Goal: Complete application form: Complete application form

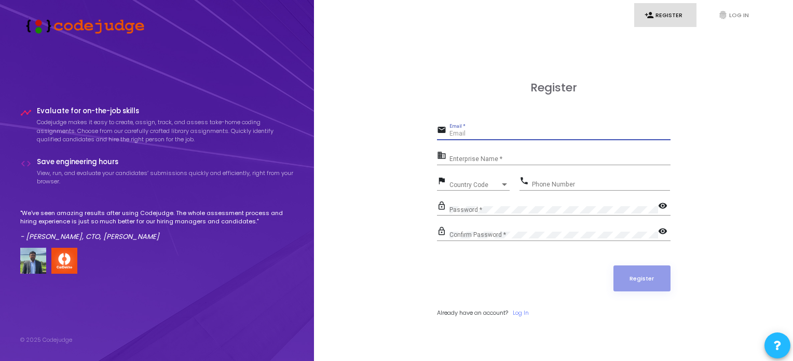
click at [451, 131] on input "Email *" at bounding box center [559, 133] width 221 height 7
click at [464, 132] on input "Email *" at bounding box center [559, 133] width 221 height 7
type input "[EMAIL_ADDRESS][DOMAIN_NAME]"
click at [475, 155] on div "Enterprise Name *" at bounding box center [559, 157] width 221 height 16
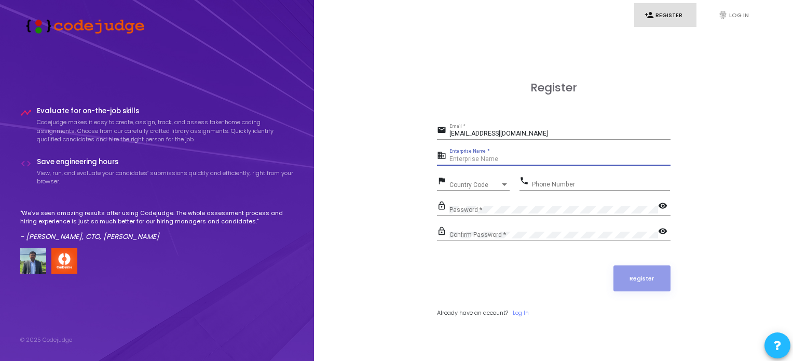
click at [472, 161] on input "Enterprise Name *" at bounding box center [559, 159] width 221 height 7
click at [456, 187] on span "Country Code" at bounding box center [467, 184] width 37 height 7
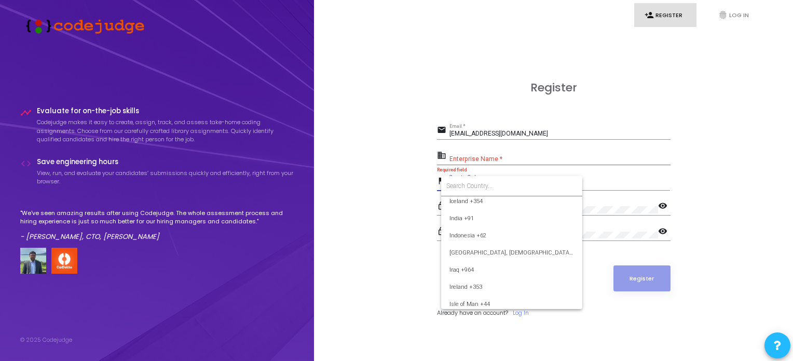
scroll to position [1612, 0]
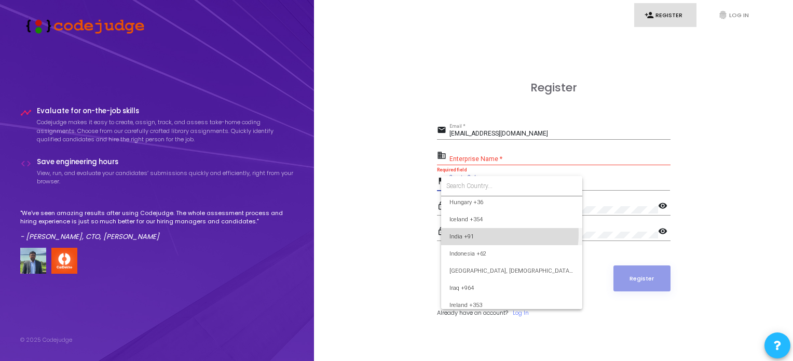
click at [482, 233] on span "India +91" at bounding box center [511, 236] width 125 height 17
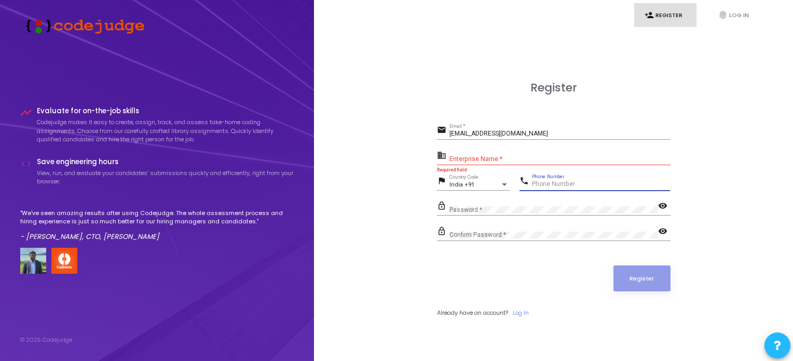
click at [549, 182] on input "Phone Number" at bounding box center [601, 184] width 138 height 7
click at [460, 163] on div "Enterprise Name *" at bounding box center [559, 157] width 221 height 16
click at [558, 184] on input "Phone Number" at bounding box center [601, 184] width 138 height 7
type input "7055768901"
click at [444, 207] on mat-icon "lock_outline" at bounding box center [443, 206] width 12 height 12
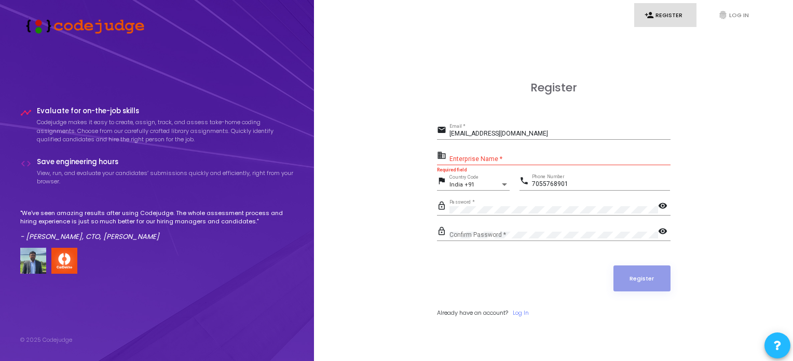
click at [658, 202] on mat-icon "visibility" at bounding box center [664, 206] width 12 height 12
click at [658, 202] on mat-icon "visibility_off" at bounding box center [664, 206] width 12 height 12
click at [542, 227] on div "Confirm Password *" at bounding box center [553, 233] width 209 height 16
click at [666, 228] on mat-icon "visibility" at bounding box center [664, 232] width 12 height 12
click at [666, 228] on mat-icon "visibility_off" at bounding box center [664, 232] width 12 height 12
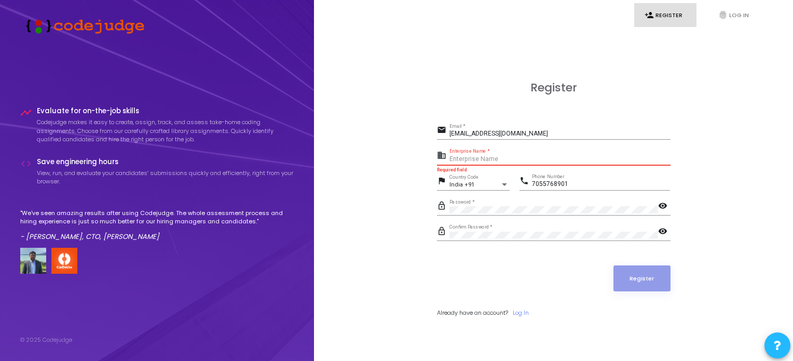
click at [462, 156] on input "Enterprise Name *" at bounding box center [559, 159] width 221 height 7
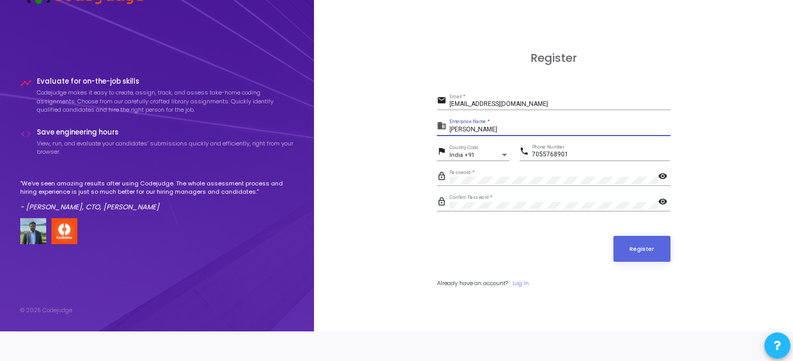
scroll to position [0, 0]
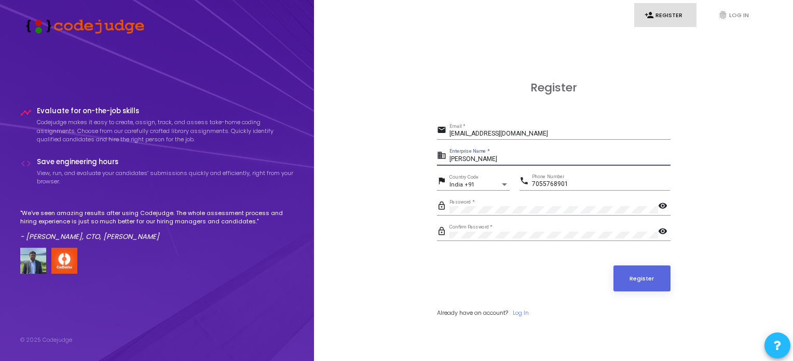
type input "[PERSON_NAME]"
click at [543, 136] on input "[EMAIL_ADDRESS][DOMAIN_NAME]" at bounding box center [559, 133] width 221 height 7
type input "[EMAIL_ADDRESS][DOMAIN_NAME]"
click at [387, 200] on div "Register email [EMAIL_ADDRESS][DOMAIN_NAME] Email * business [PERSON_NAME] Ente…" at bounding box center [553, 210] width 456 height 361
click at [472, 152] on div "[PERSON_NAME] Enterprise Name *" at bounding box center [559, 157] width 221 height 16
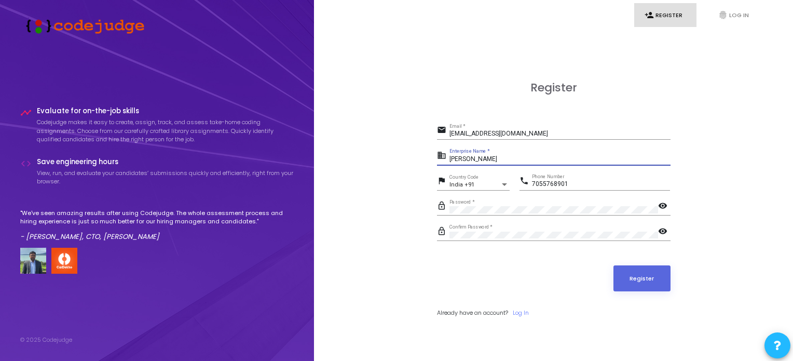
click at [473, 159] on input "[PERSON_NAME]" at bounding box center [559, 159] width 221 height 7
type input "R"
type input "i"
click at [482, 158] on input "payoneer" at bounding box center [559, 159] width 221 height 7
type input "payoneer"
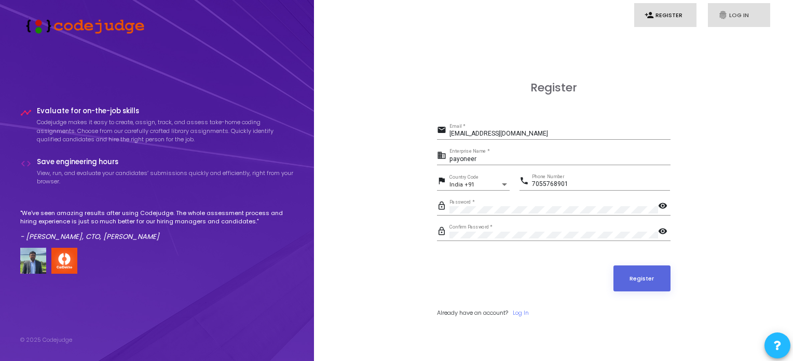
click at [733, 18] on link "fingerprint Log In" at bounding box center [739, 15] width 62 height 24
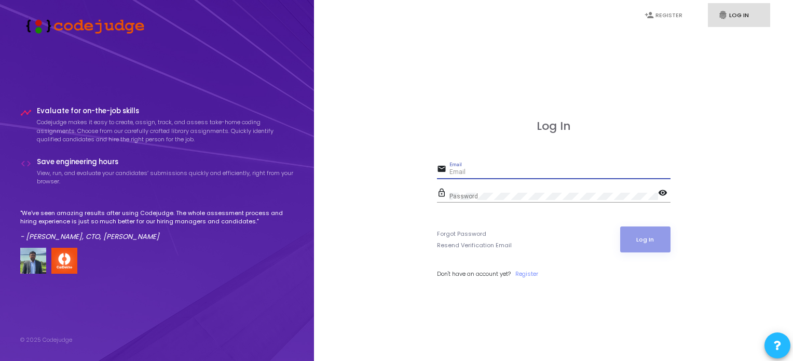
click at [476, 176] on input "Email" at bounding box center [559, 172] width 221 height 7
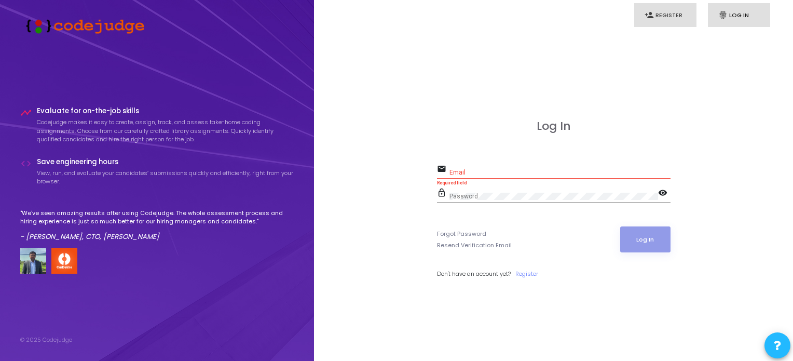
click at [662, 12] on link "person_add Register" at bounding box center [665, 15] width 62 height 24
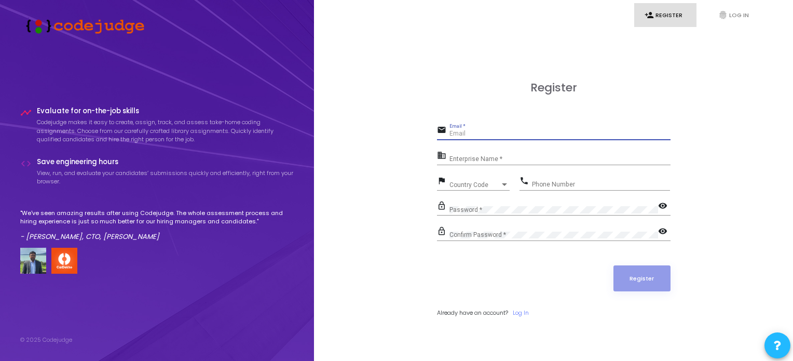
click at [481, 134] on input "Email *" at bounding box center [559, 133] width 221 height 7
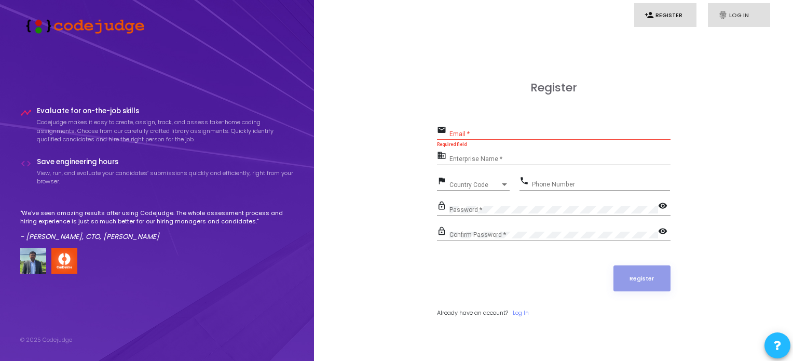
click at [737, 15] on link "fingerprint Log In" at bounding box center [739, 15] width 62 height 24
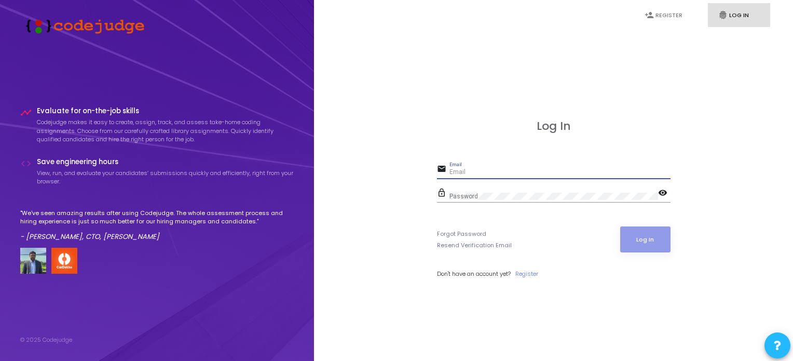
click at [477, 170] on input "Email" at bounding box center [559, 172] width 221 height 7
click at [445, 189] on mat-icon "lock_outline" at bounding box center [443, 193] width 12 height 12
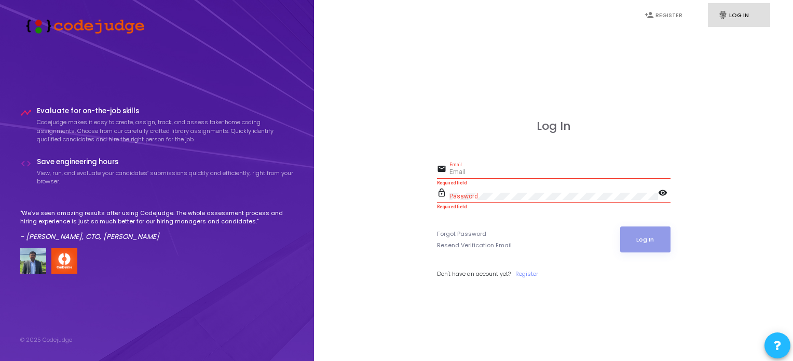
click at [464, 171] on input "Email" at bounding box center [559, 172] width 221 height 7
click at [525, 275] on link "Register" at bounding box center [526, 273] width 23 height 9
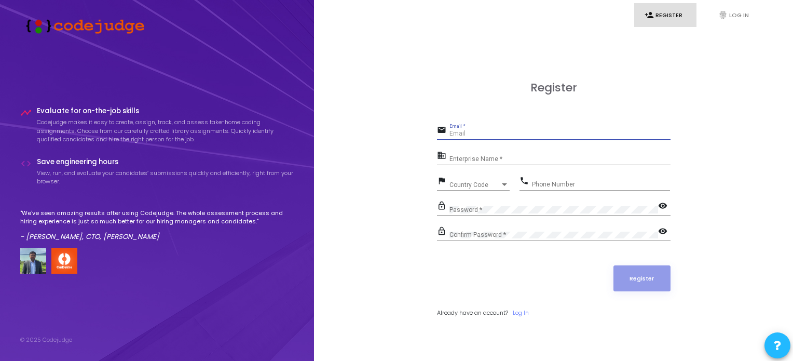
click at [471, 135] on input "Email *" at bounding box center [559, 133] width 221 height 7
type input "[EMAIL_ADDRESS][DOMAIN_NAME]"
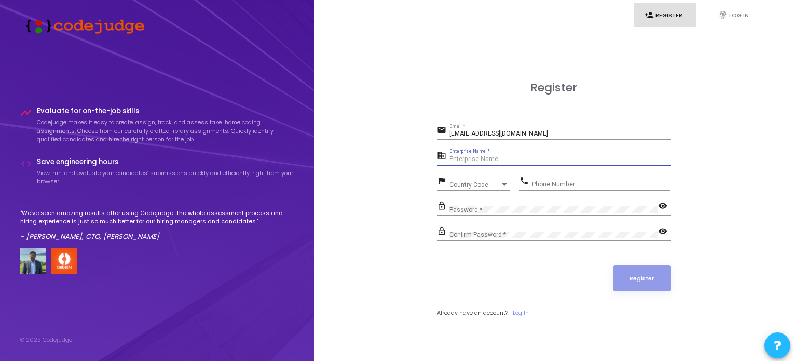
click at [479, 160] on input "Enterprise Name *" at bounding box center [559, 159] width 221 height 7
type input "Payoneer"
click at [464, 189] on div "Country Code Country Code" at bounding box center [479, 182] width 60 height 16
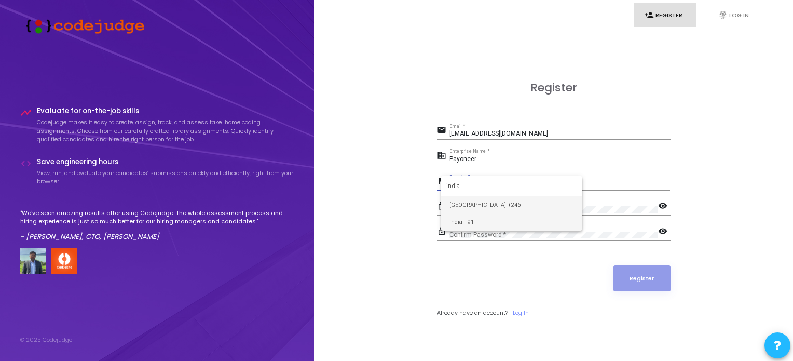
type input "india"
click at [467, 224] on span "India +91" at bounding box center [511, 221] width 125 height 17
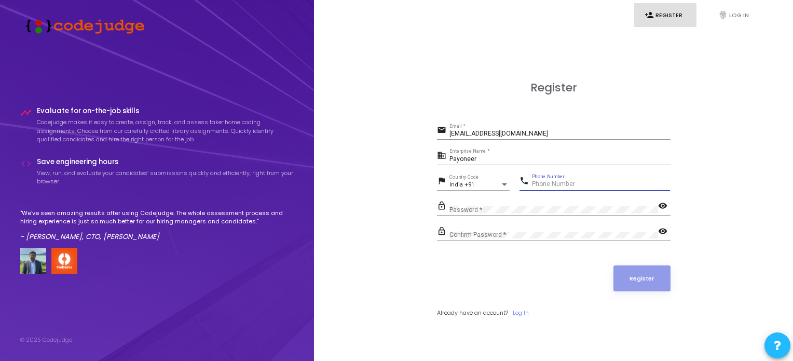
click at [554, 184] on input "Phone Number" at bounding box center [601, 184] width 138 height 7
type input "7055768901"
click at [478, 249] on form "email [EMAIL_ADDRESS][DOMAIN_NAME] Email * business Payoneer Enterprise Name * …" at bounding box center [554, 220] width 234 height 194
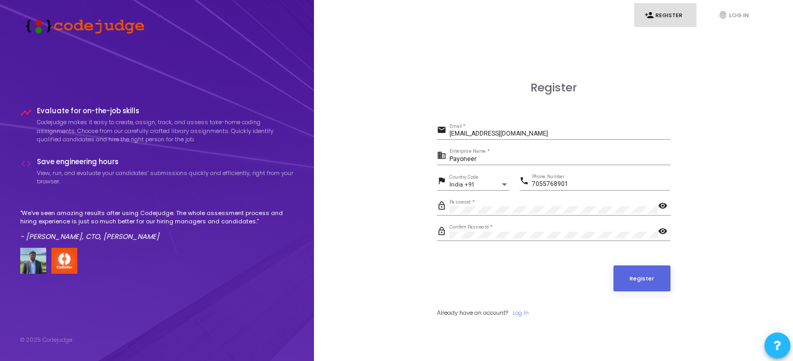
click at [661, 231] on mat-icon "visibility" at bounding box center [664, 232] width 12 height 12
click at [661, 206] on mat-icon "visibility" at bounding box center [664, 206] width 12 height 12
click at [483, 158] on input "Payoneer" at bounding box center [559, 159] width 221 height 7
type input "P"
click at [638, 284] on button "Register" at bounding box center [641, 278] width 57 height 26
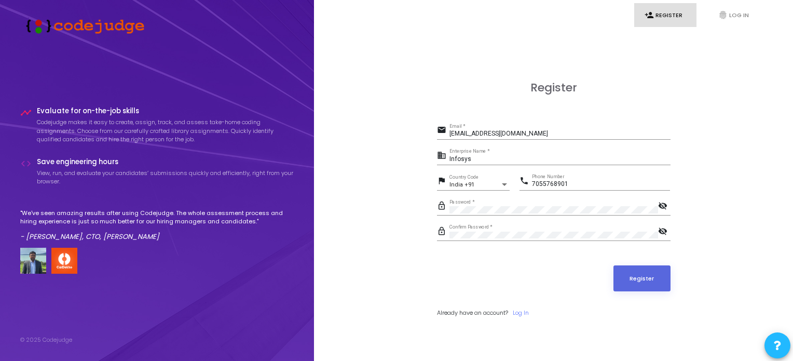
click at [551, 138] on div "[EMAIL_ADDRESS][DOMAIN_NAME] Email *" at bounding box center [559, 132] width 221 height 16
click at [540, 134] on input "[EMAIL_ADDRESS][DOMAIN_NAME]" at bounding box center [559, 133] width 221 height 7
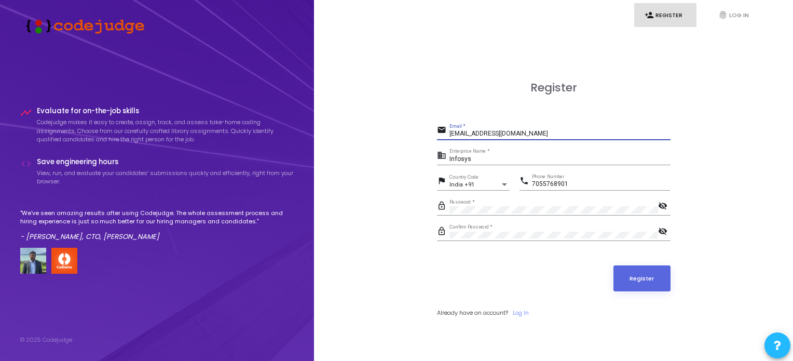
click at [540, 134] on input "[EMAIL_ADDRESS][DOMAIN_NAME]" at bounding box center [559, 133] width 221 height 7
click at [649, 265] on button "Register" at bounding box center [641, 278] width 57 height 26
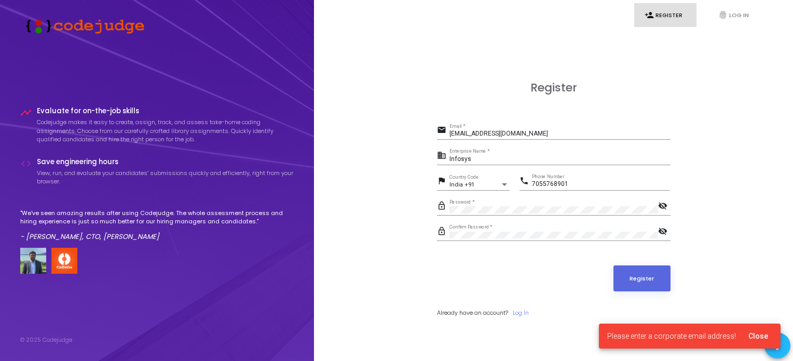
click at [750, 332] on span "Close" at bounding box center [758, 336] width 20 height 8
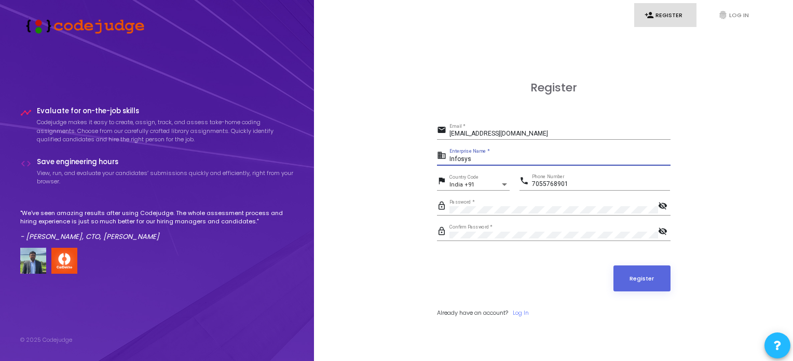
click at [490, 159] on input "Infosys" at bounding box center [559, 159] width 221 height 7
type input "I"
type input "None"
click at [660, 275] on button "Register" at bounding box center [641, 278] width 57 height 26
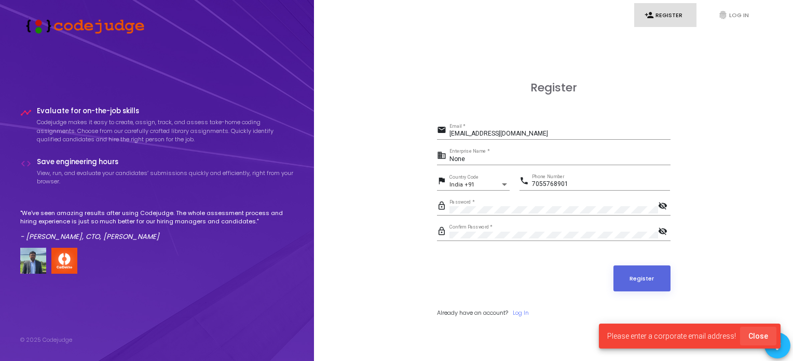
click at [762, 336] on span "Close" at bounding box center [758, 336] width 20 height 8
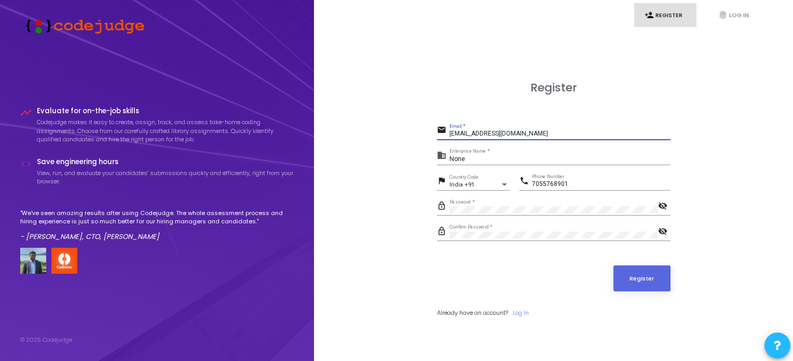
click at [543, 135] on input "[EMAIL_ADDRESS][DOMAIN_NAME]" at bounding box center [559, 133] width 221 height 7
click at [551, 120] on div "Register email [EMAIL_ADDRESS][DOMAIN_NAME] Email * business None Enterprise Na…" at bounding box center [554, 210] width 234 height 259
